Goal: Task Accomplishment & Management: Use online tool/utility

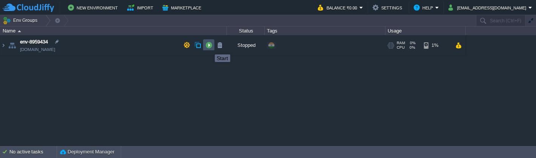
click at [209, 48] on button "button" at bounding box center [208, 45] width 7 height 7
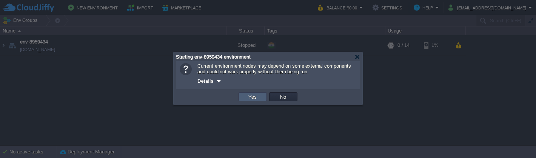
click at [248, 94] on td "Yes" at bounding box center [253, 96] width 28 height 9
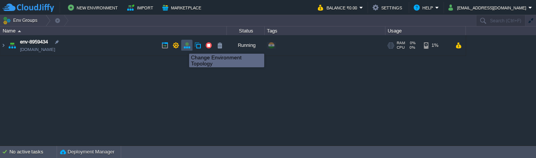
click at [183, 47] on button "button" at bounding box center [186, 45] width 7 height 7
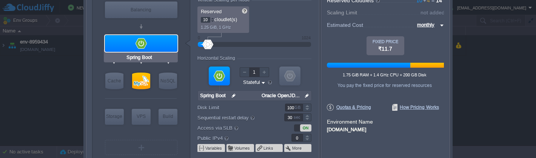
click at [170, 47] on div at bounding box center [141, 43] width 72 height 17
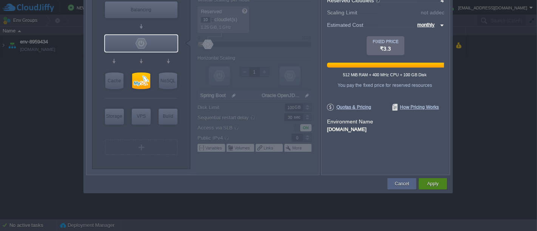
click at [436, 157] on button "Apply" at bounding box center [432, 184] width 11 height 8
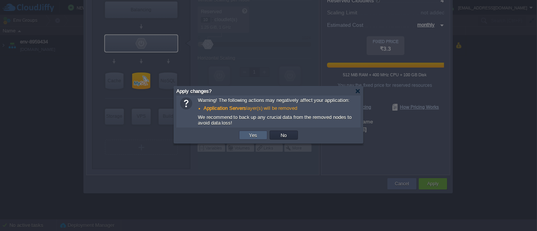
click at [260, 134] on td "Yes" at bounding box center [253, 135] width 28 height 9
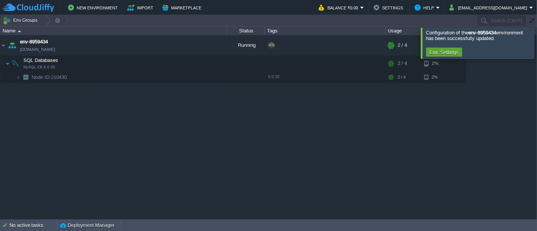
click at [536, 42] on div at bounding box center [546, 43] width 0 height 31
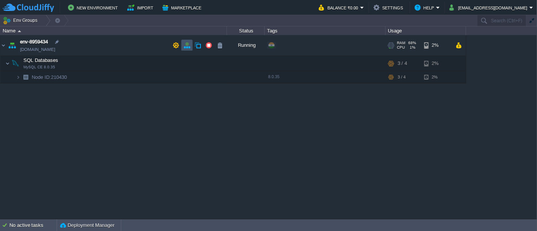
click at [188, 43] on button "button" at bounding box center [186, 45] width 7 height 7
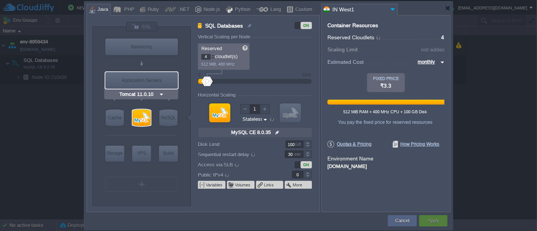
click at [159, 93] on img at bounding box center [162, 95] width 6 height 8
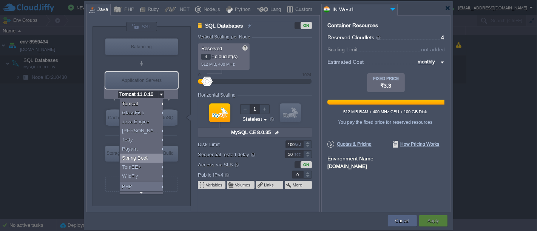
click at [143, 157] on div "Spring Boot" at bounding box center [143, 158] width 46 height 9
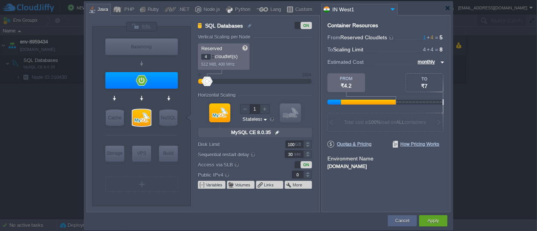
type input "Spring Boot"
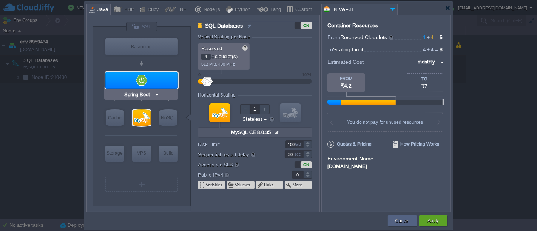
click at [170, 72] on div at bounding box center [141, 80] width 72 height 17
type input "Application Servers"
type input "1"
type input "Spring Boot"
type input "Oracle OpenJD..."
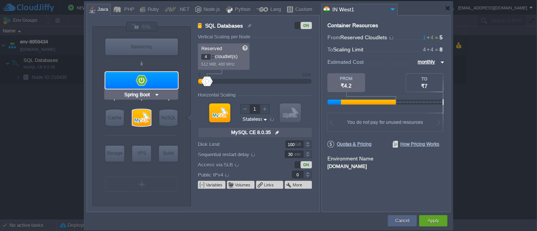
type input "Stateful"
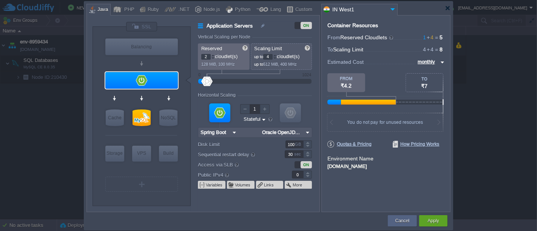
click at [213, 55] on div at bounding box center [213, 55] width 4 height 3
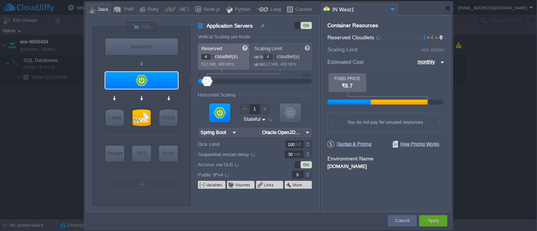
click at [213, 55] on div at bounding box center [213, 55] width 4 height 3
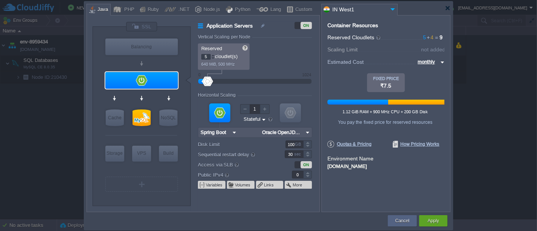
click at [213, 55] on div at bounding box center [213, 55] width 4 height 3
type input "6"
click at [213, 55] on div at bounding box center [213, 55] width 4 height 3
click at [425, 157] on div "Apply" at bounding box center [433, 220] width 17 height 11
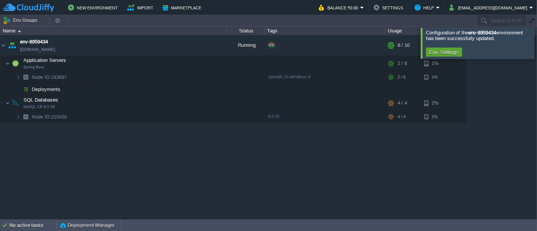
click at [536, 43] on div at bounding box center [546, 43] width 0 height 31
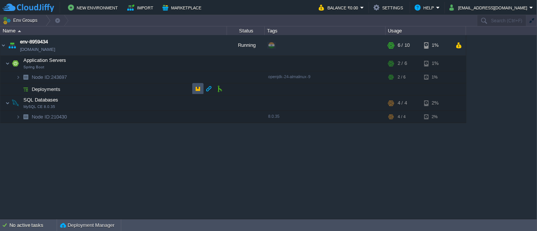
click at [196, 91] on button "button" at bounding box center [197, 88] width 7 height 7
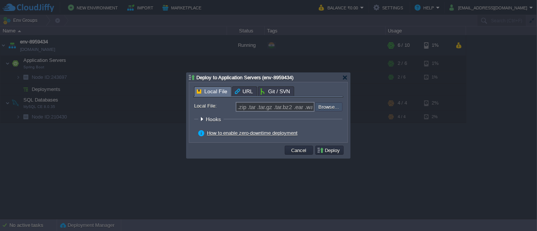
click at [327, 108] on input "file" at bounding box center [294, 106] width 95 height 9
type input "C:\fakepath\futureTrader.jar"
type input "futureTrader.jar"
click at [333, 148] on button "Deploy" at bounding box center [329, 150] width 25 height 7
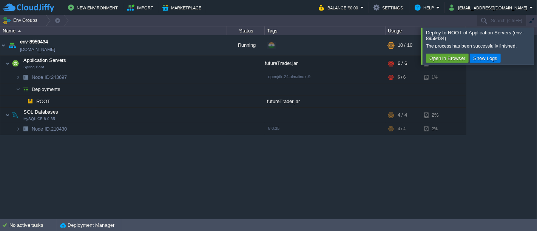
click at [536, 47] on div at bounding box center [546, 46] width 0 height 37
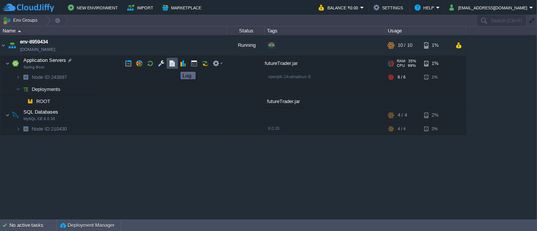
click at [175, 65] on button "button" at bounding box center [172, 63] width 7 height 7
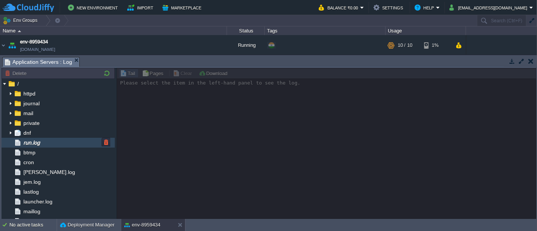
click at [57, 142] on div "run.log" at bounding box center [58, 143] width 113 height 10
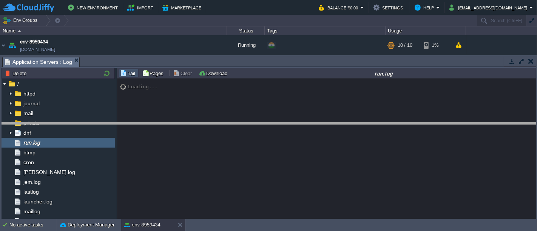
drag, startPoint x: 485, startPoint y: 56, endPoint x: 479, endPoint y: 122, distance: 66.4
click at [479, 122] on body "New Environment Import Marketplace Bonus ₹0.00 Upgrade Account Balance ₹0.00 Se…" at bounding box center [268, 115] width 537 height 231
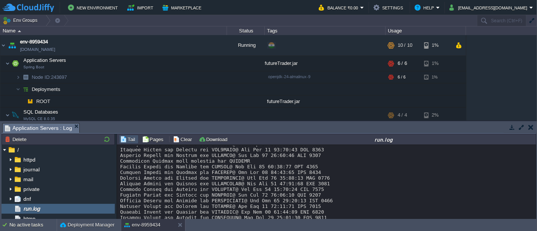
scroll to position [11299, 0]
click at [529, 128] on button "button" at bounding box center [530, 127] width 5 height 7
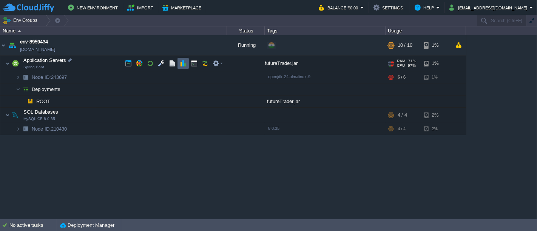
click at [179, 67] on td at bounding box center [182, 63] width 11 height 11
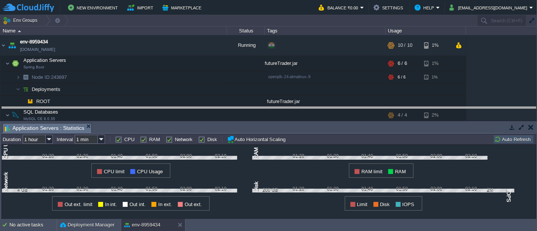
drag, startPoint x: 332, startPoint y: 126, endPoint x: 330, endPoint y: 111, distance: 15.6
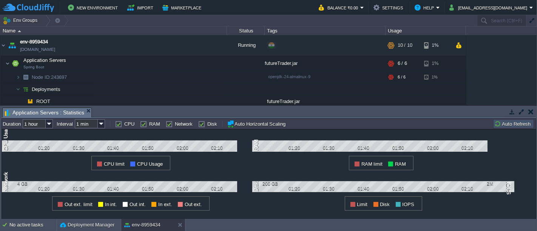
click at [510, 111] on button "button" at bounding box center [511, 111] width 7 height 7
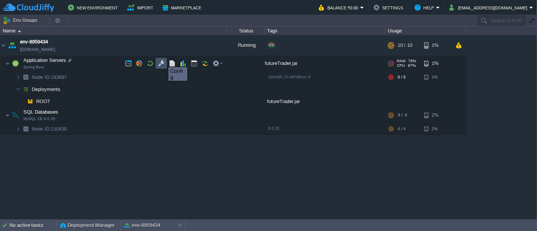
click at [158, 63] on button "button" at bounding box center [161, 63] width 7 height 7
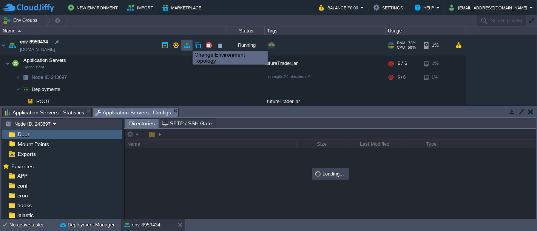
click at [187, 45] on button "button" at bounding box center [186, 45] width 7 height 7
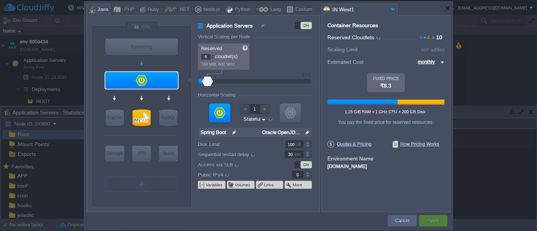
click at [448, 3] on div at bounding box center [268, 9] width 364 height 14
click at [445, 9] on div at bounding box center [448, 8] width 6 height 6
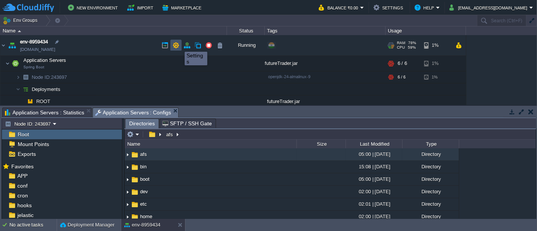
click at [177, 46] on button "button" at bounding box center [175, 45] width 7 height 7
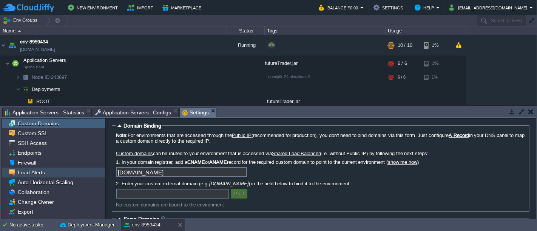
click at [33, 157] on span "Load Alerts" at bounding box center [31, 172] width 30 height 7
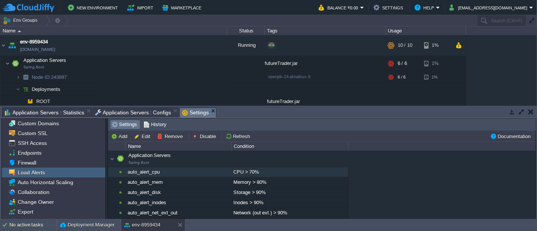
click at [235, 157] on div "CPU > 70%" at bounding box center [289, 172] width 116 height 10
click at [205, 136] on button "Disable" at bounding box center [205, 136] width 26 height 7
click at [255, 157] on div "Memory > 80%" at bounding box center [289, 182] width 116 height 10
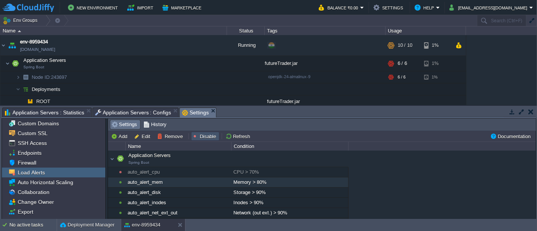
click at [199, 133] on button "Disable" at bounding box center [205, 136] width 26 height 7
click at [293, 138] on td "Add Edit Remove Enable Refresh" at bounding box center [298, 136] width 379 height 9
click at [530, 112] on button "button" at bounding box center [530, 111] width 5 height 7
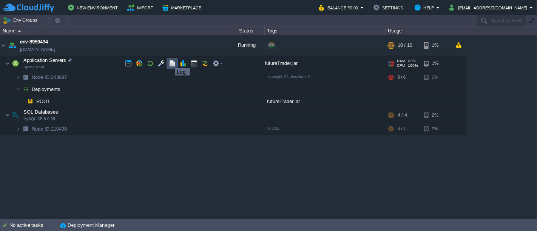
click at [169, 61] on button "button" at bounding box center [172, 63] width 7 height 7
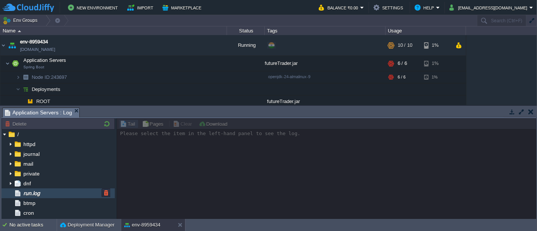
click at [39, 157] on div "run.log" at bounding box center [58, 193] width 113 height 10
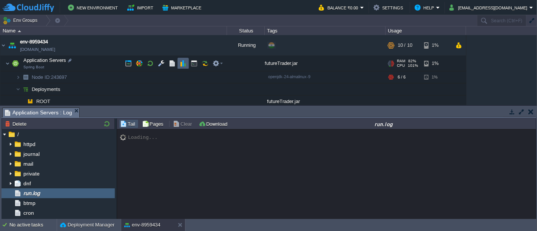
click at [178, 64] on td at bounding box center [182, 63] width 11 height 11
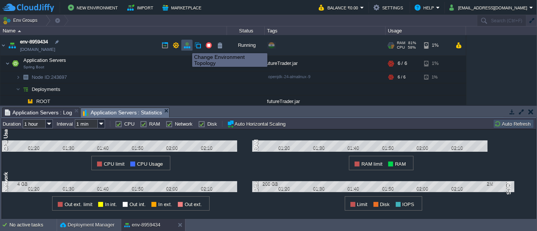
click at [186, 46] on button "button" at bounding box center [186, 45] width 7 height 7
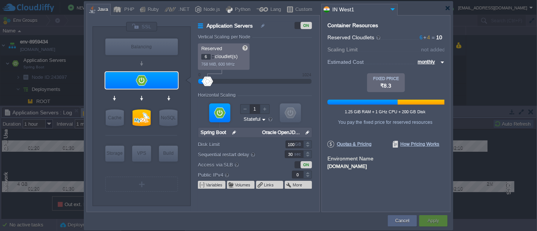
type input "7"
click at [212, 55] on div at bounding box center [213, 55] width 4 height 3
type input "8"
click at [212, 55] on div at bounding box center [213, 55] width 4 height 3
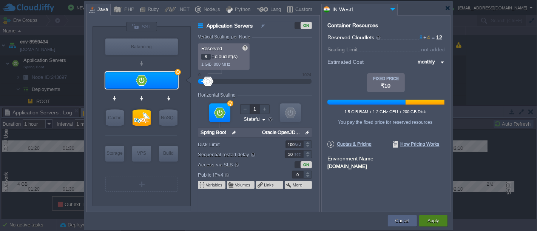
click at [434, 157] on button "Apply" at bounding box center [432, 221] width 11 height 8
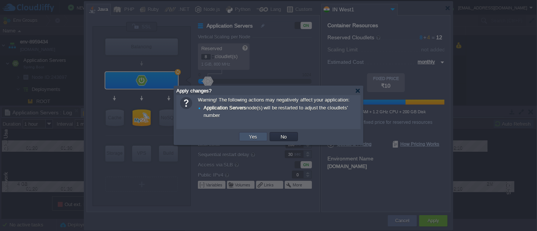
click at [256, 135] on button "Yes" at bounding box center [253, 136] width 13 height 7
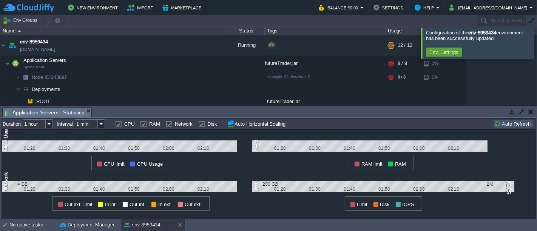
click at [536, 49] on div at bounding box center [546, 43] width 0 height 31
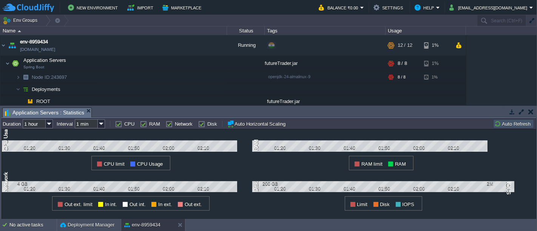
click at [530, 113] on button "button" at bounding box center [530, 111] width 5 height 7
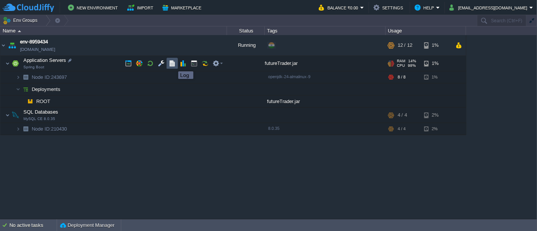
click at [172, 65] on button "button" at bounding box center [172, 63] width 7 height 7
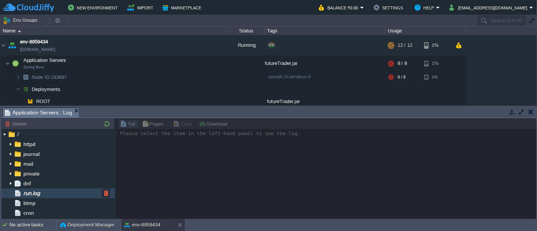
click at [30, 157] on span "run.log" at bounding box center [31, 193] width 19 height 7
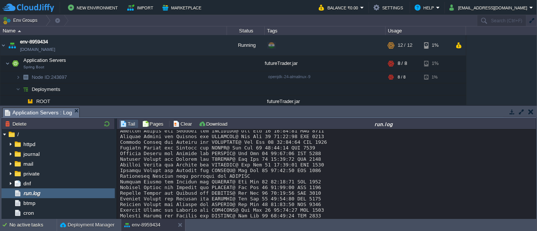
scroll to position [11104, 0]
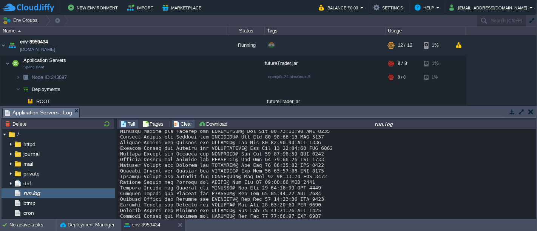
click at [186, 122] on button "Clear" at bounding box center [183, 123] width 21 height 7
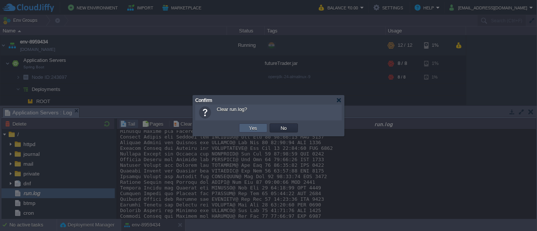
click at [242, 126] on td "Yes" at bounding box center [253, 127] width 28 height 9
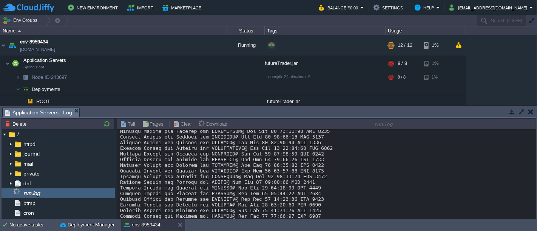
click at [528, 111] on button "button" at bounding box center [530, 111] width 5 height 7
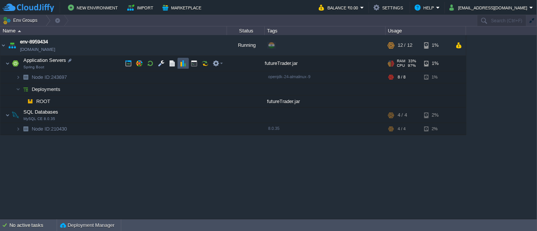
click at [183, 64] on button "button" at bounding box center [183, 63] width 7 height 7
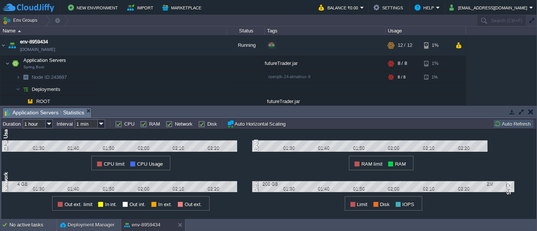
click at [510, 110] on button "button" at bounding box center [511, 111] width 7 height 7
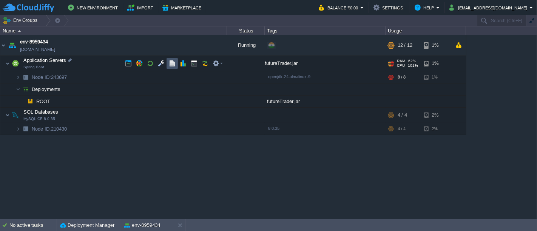
click at [170, 66] on button "button" at bounding box center [172, 63] width 7 height 7
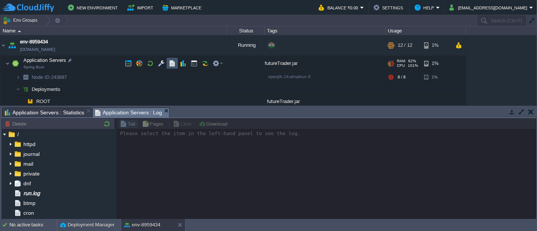
click at [170, 66] on button "button" at bounding box center [172, 63] width 7 height 7
click at [181, 65] on button "button" at bounding box center [183, 63] width 7 height 7
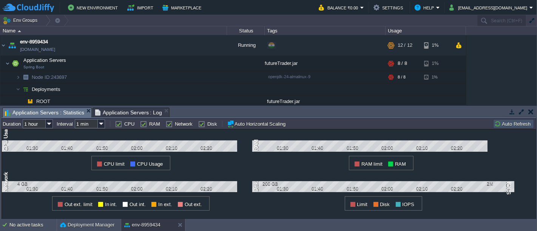
click at [520, 157] on div "1 CPU Usage 01:30 01:40 01:50 02:00 02:10 02:20 CPU limit CPU Usage 1 RAM 01:30…" at bounding box center [269, 174] width 534 height 90
click at [489, 146] on div "1 RAM 01:40 01:50 02:00 02:10 02:20 RAM limit RAM" at bounding box center [377, 149] width 250 height 41
click at [487, 145] on div "1 RAM 01:40 01:50 02:00 02:10 02:20 RAM limit RAM" at bounding box center [377, 149] width 250 height 41
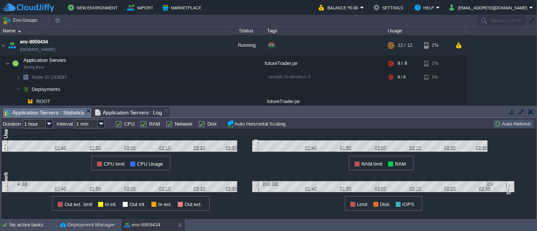
click at [487, 145] on div "1 RAM 01:40 01:50 02:00 02:10 02:20 02:30 RAM limit RAM" at bounding box center [377, 149] width 250 height 41
